Goal: Understand site structure

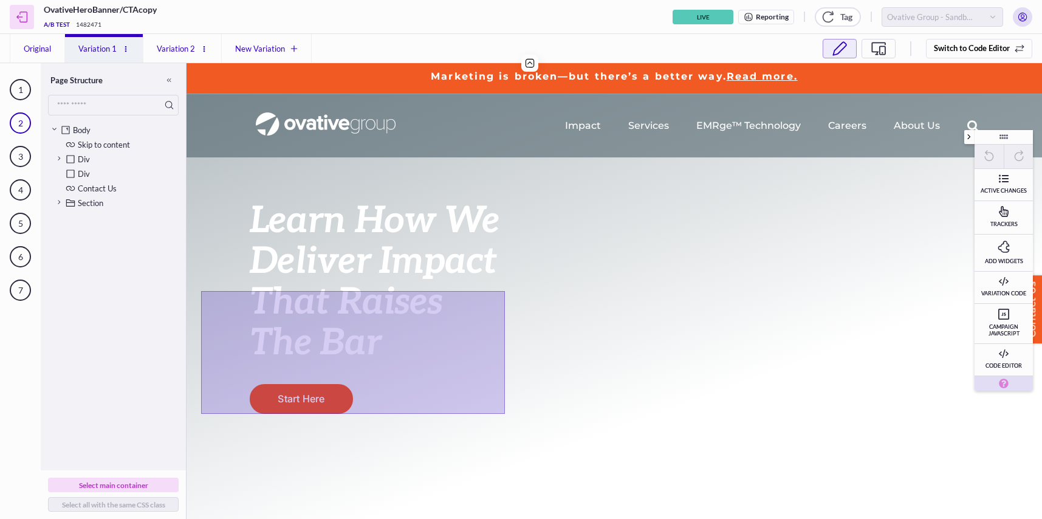
scroll to position [2, 0]
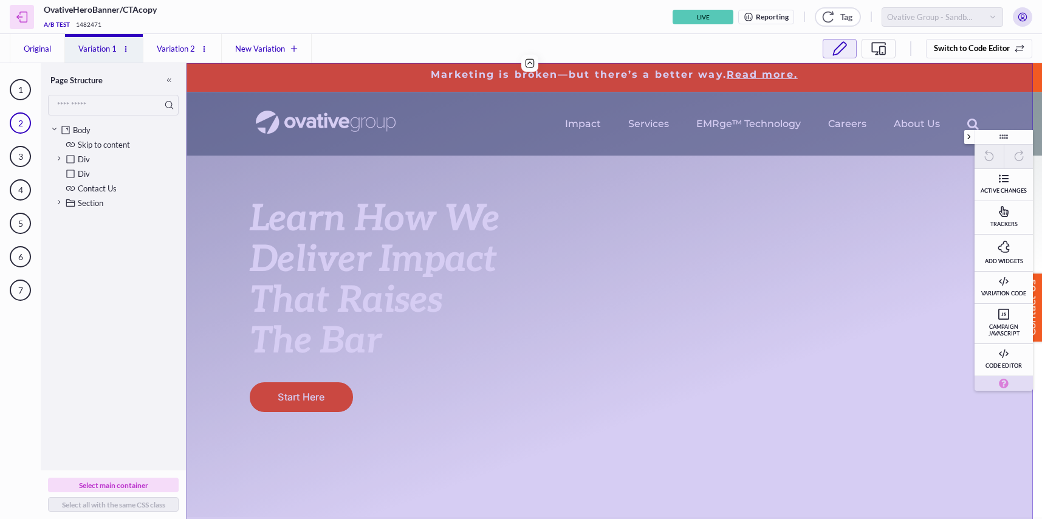
click at [173, 47] on span "Variation 2" at bounding box center [176, 49] width 41 height 12
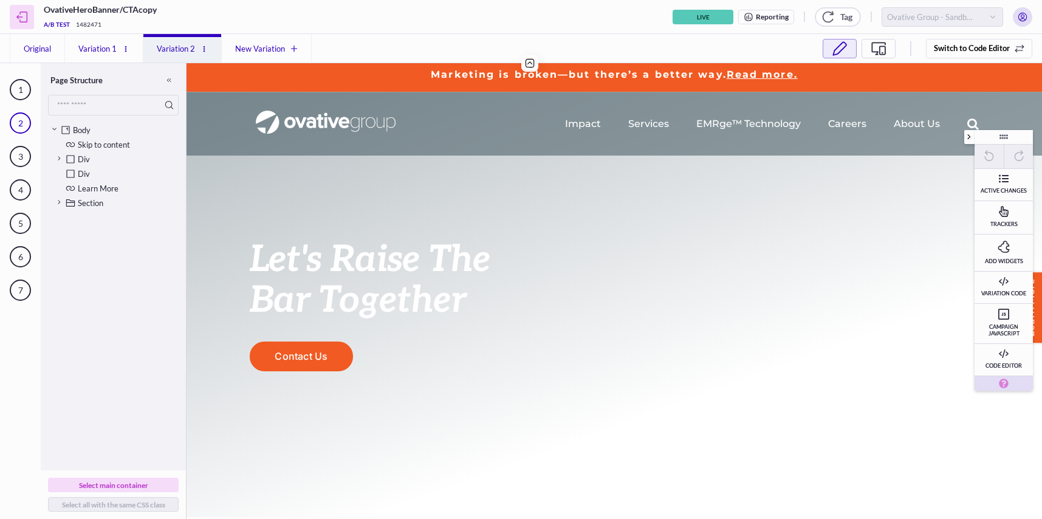
click at [46, 50] on span "Original" at bounding box center [37, 49] width 30 height 12
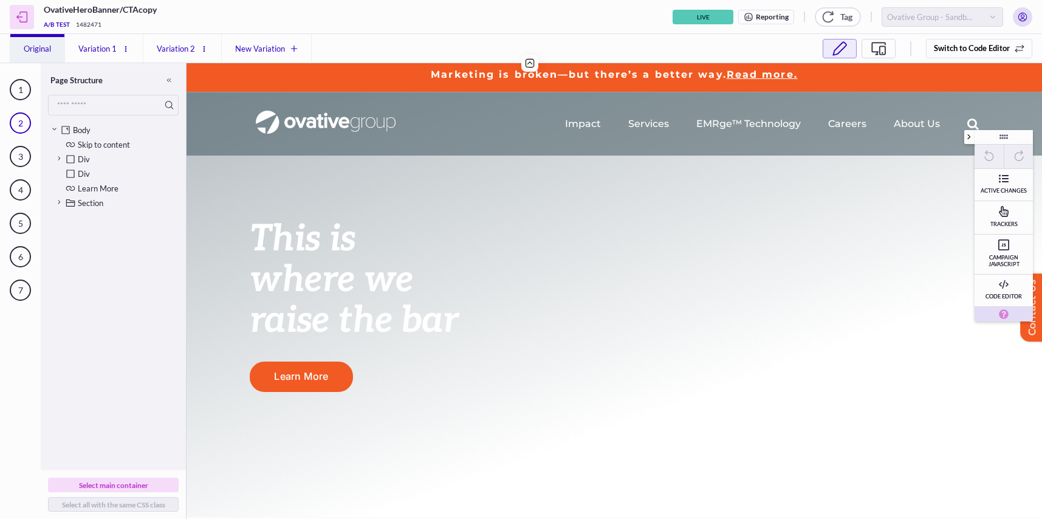
click at [101, 47] on span "Variation 1" at bounding box center [97, 49] width 41 height 12
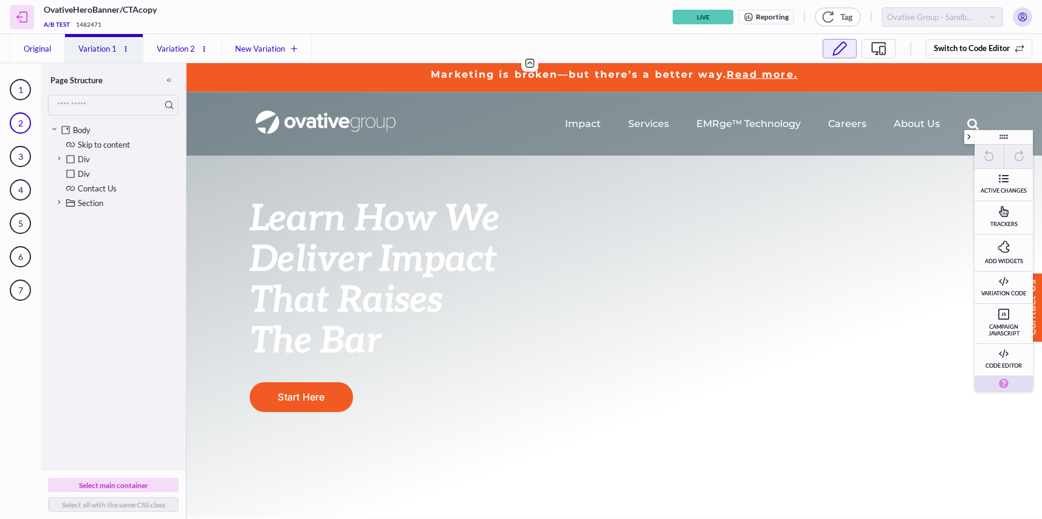
click at [170, 45] on span "Variation 2" at bounding box center [176, 49] width 41 height 12
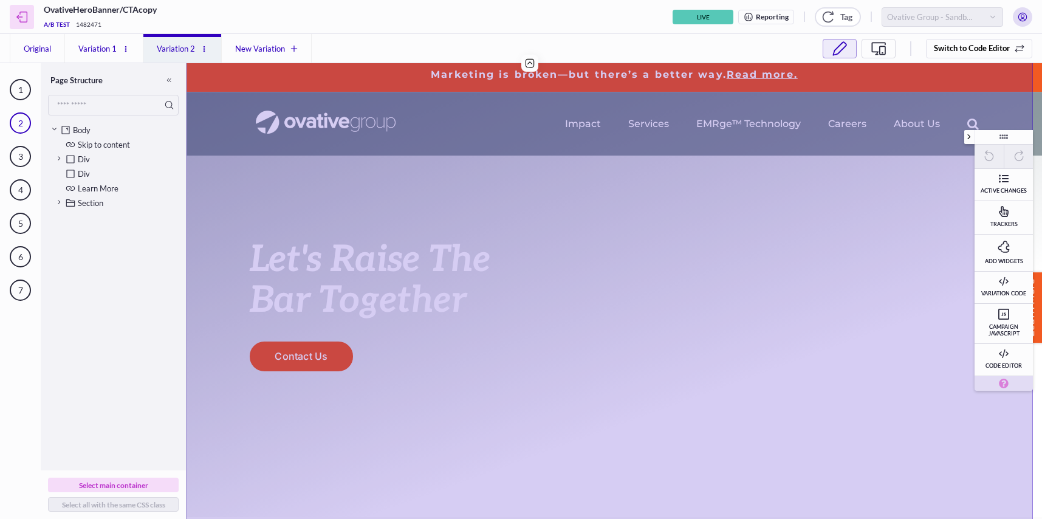
click at [90, 53] on span "Variation 1" at bounding box center [97, 49] width 41 height 12
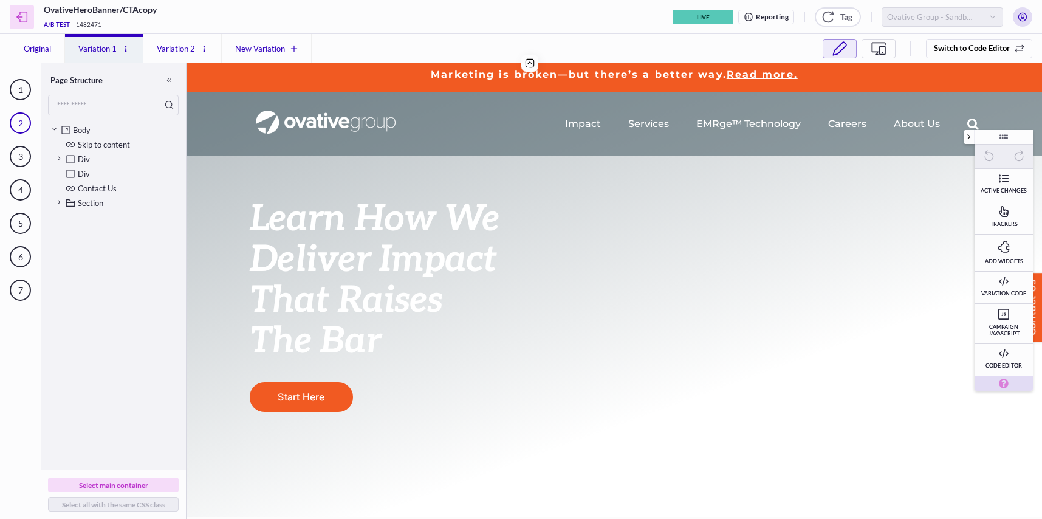
click at [38, 50] on span "Original" at bounding box center [37, 49] width 30 height 12
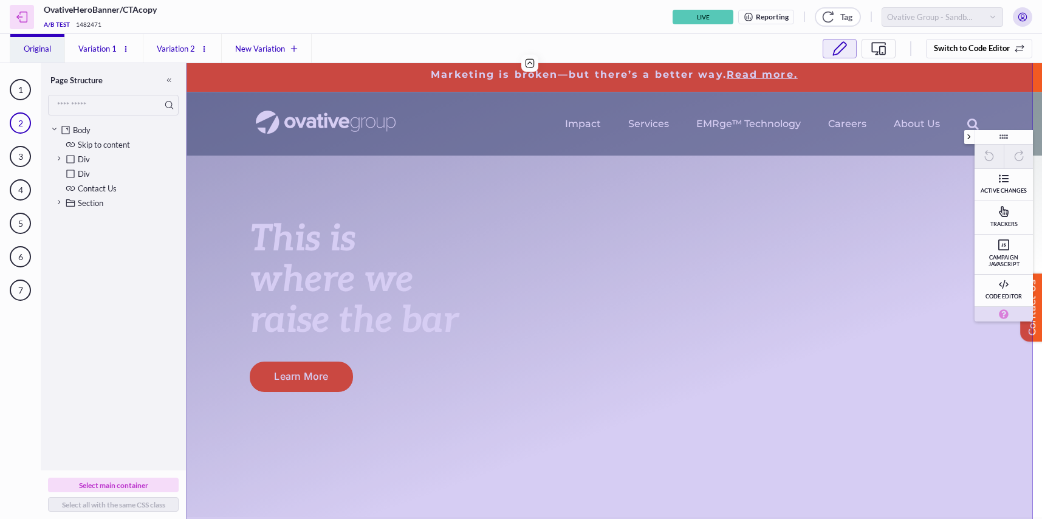
click at [97, 47] on span "Variation 1" at bounding box center [97, 49] width 41 height 12
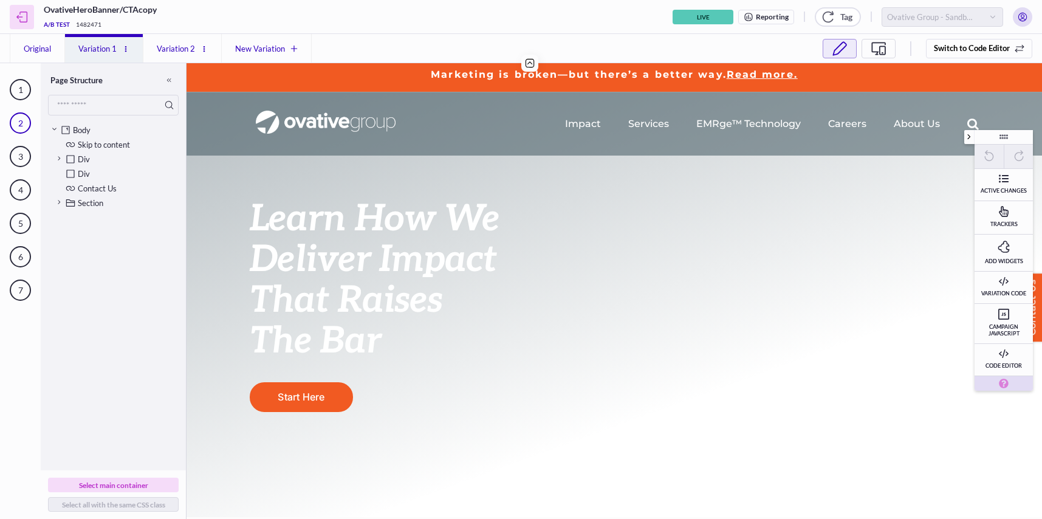
click at [167, 43] on span "Variation 2" at bounding box center [176, 49] width 41 height 12
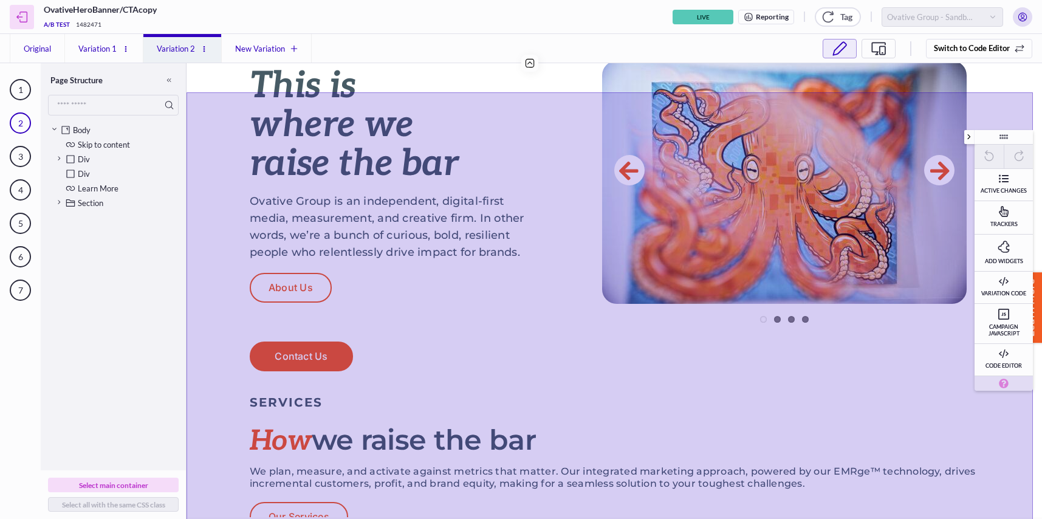
scroll to position [0, 0]
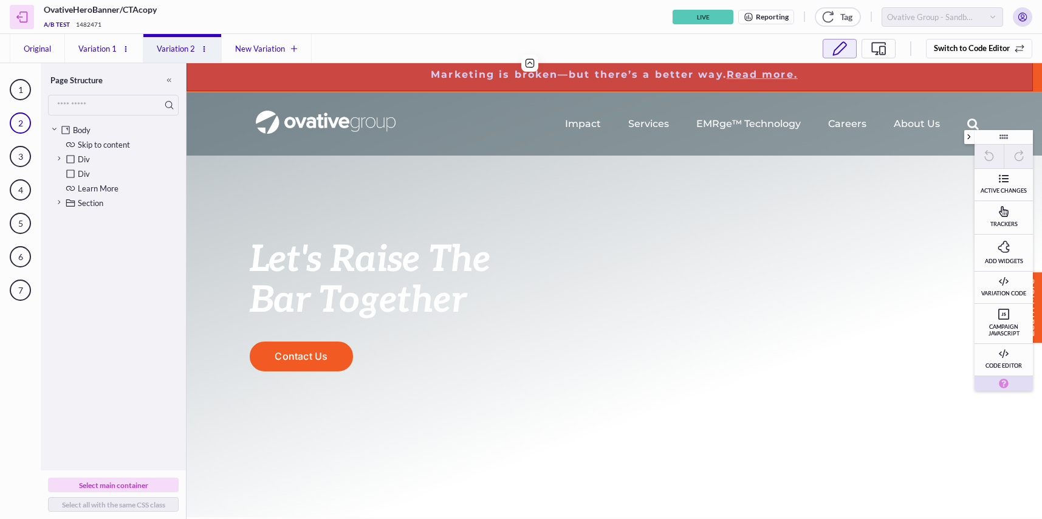
click at [100, 38] on button "Variation 1" at bounding box center [104, 48] width 78 height 29
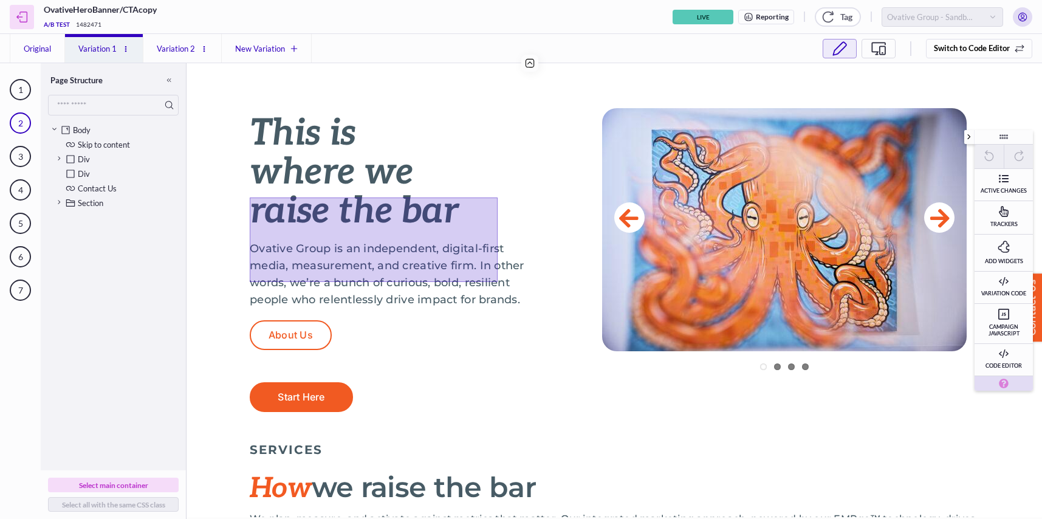
scroll to position [522, 0]
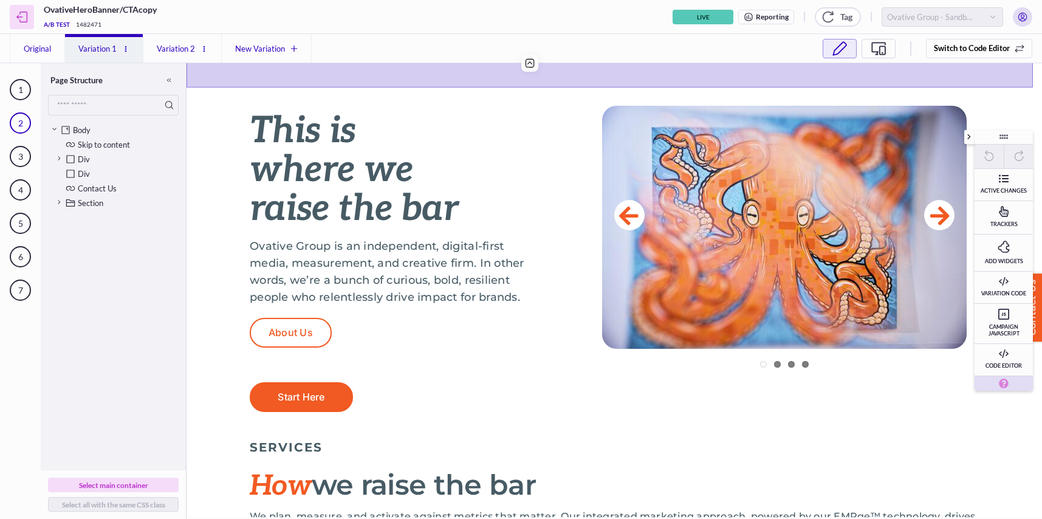
click at [173, 43] on span "Variation 2" at bounding box center [176, 49] width 41 height 12
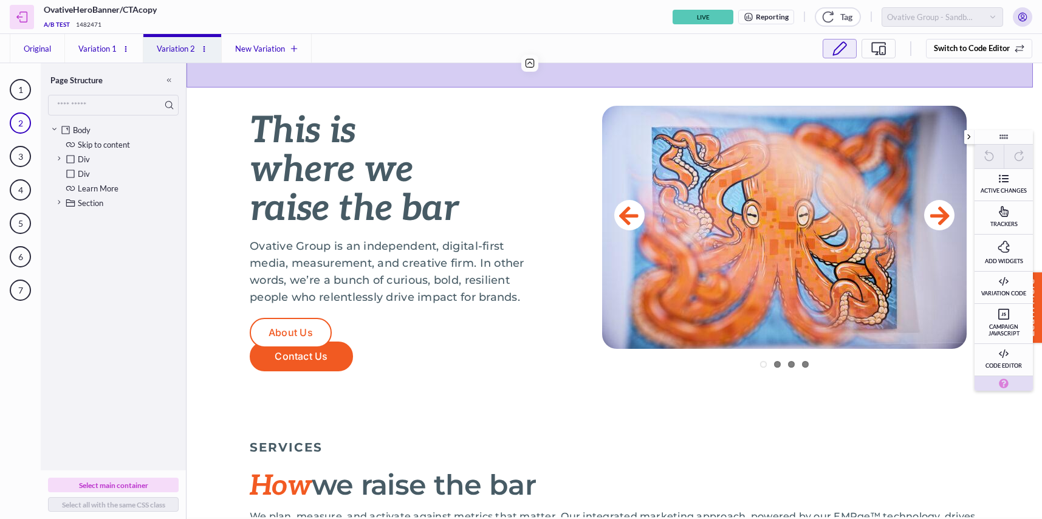
click at [92, 47] on span "Variation 1" at bounding box center [97, 49] width 41 height 12
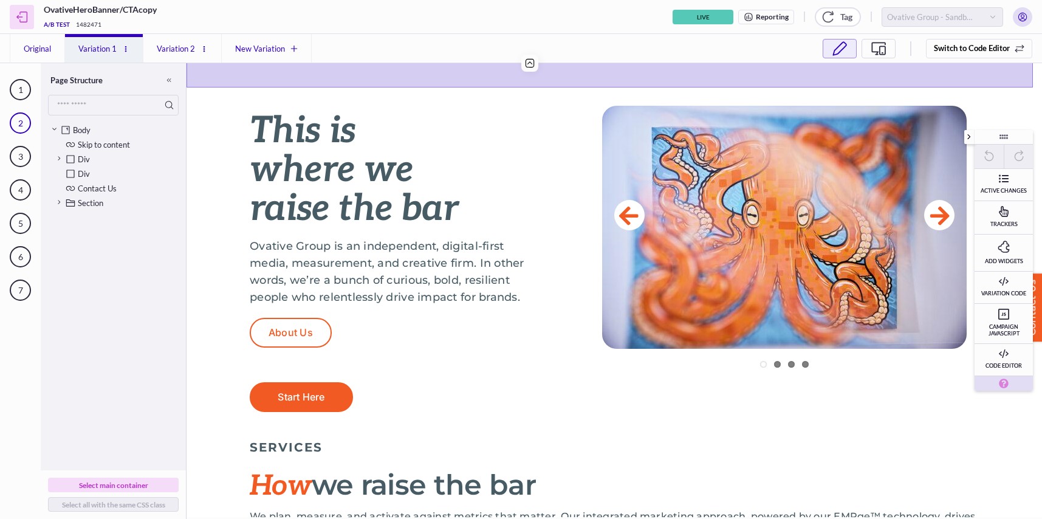
scroll to position [4514, 0]
